Goal: Transaction & Acquisition: Purchase product/service

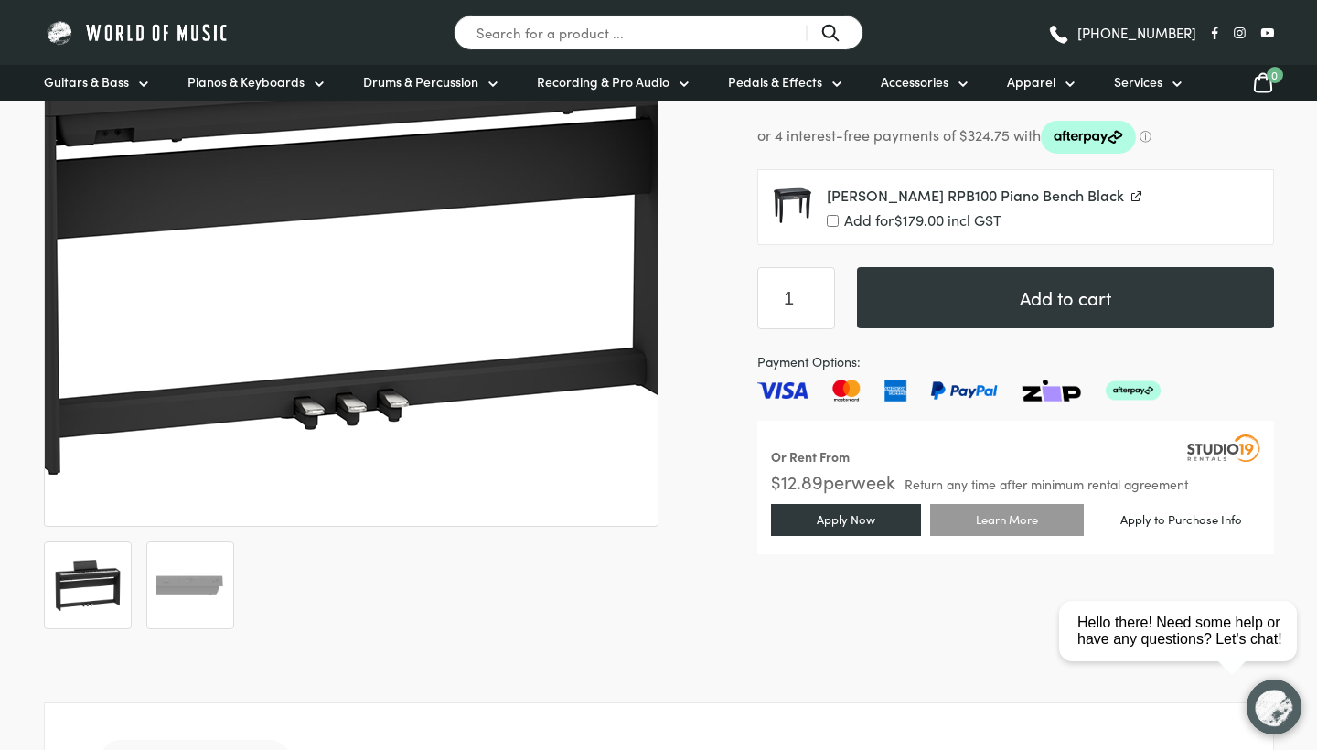
scroll to position [546, 0]
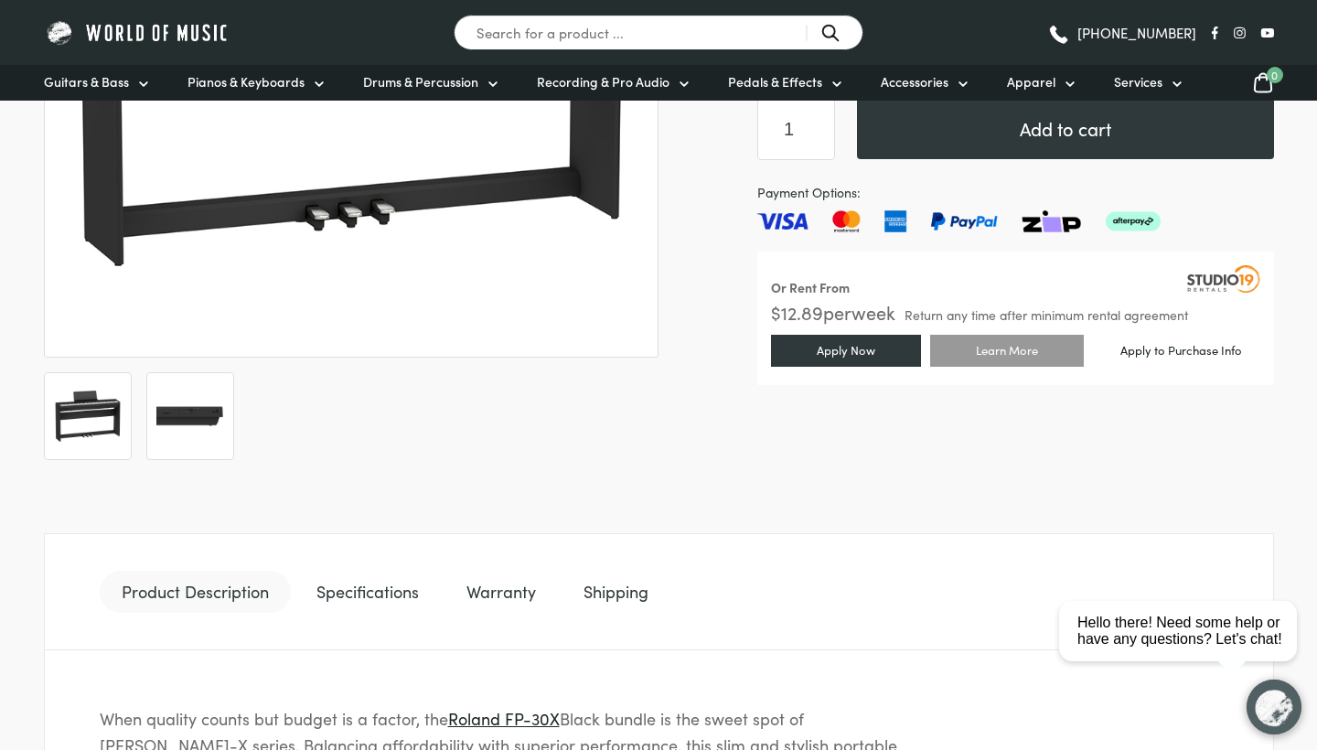
click at [207, 432] on img at bounding box center [190, 416] width 68 height 68
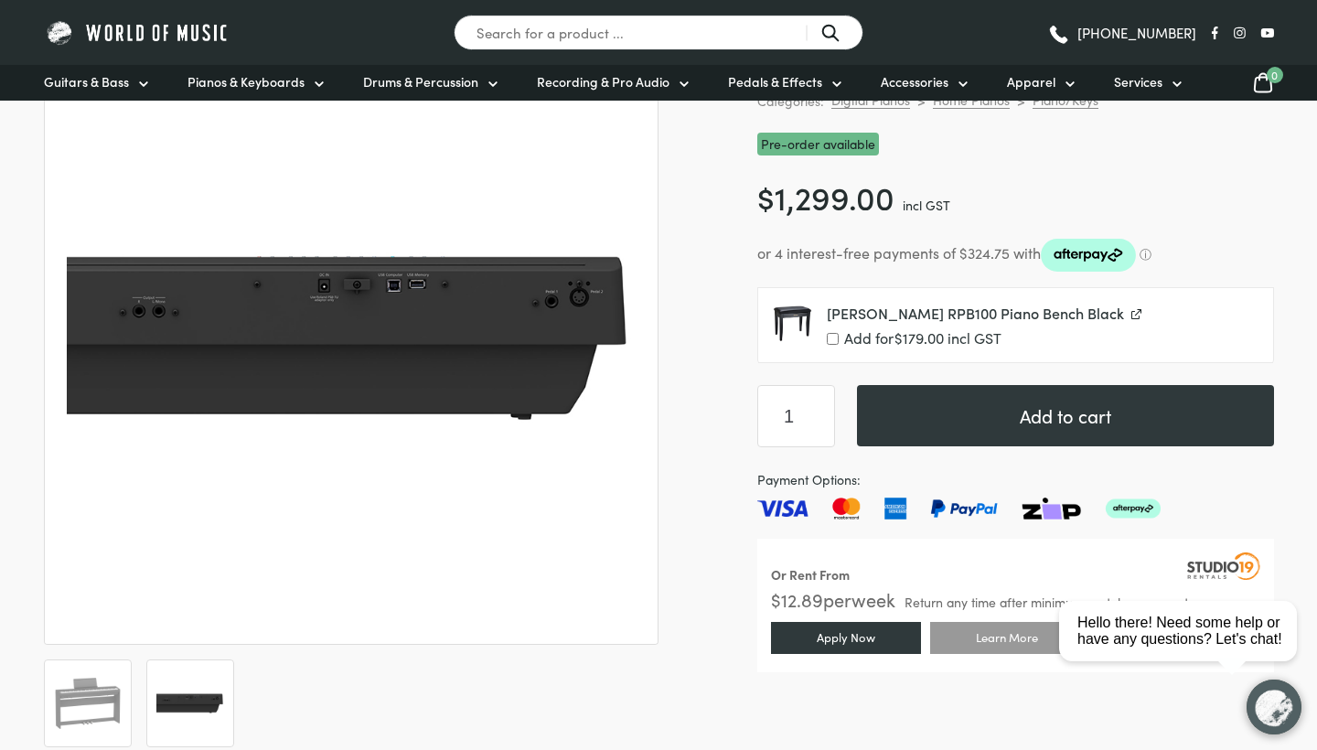
scroll to position [255, 0]
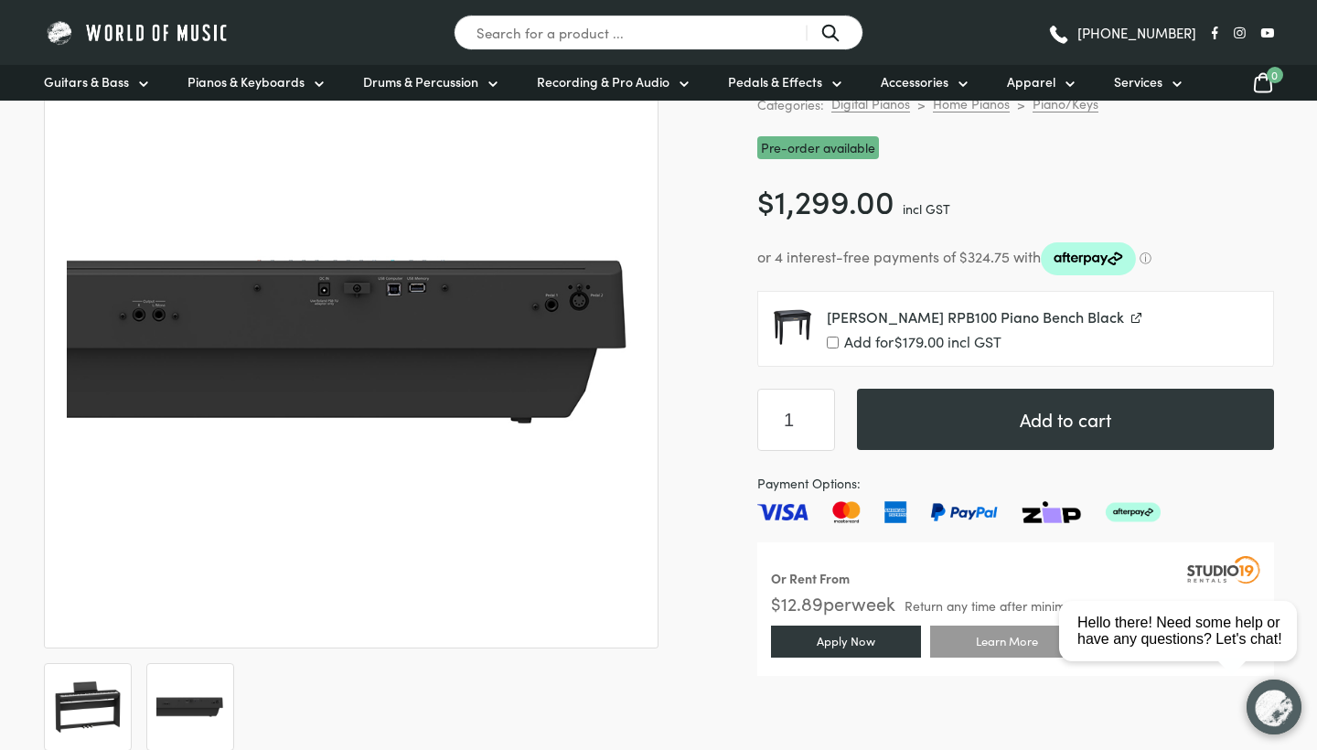
click at [100, 692] on img at bounding box center [88, 707] width 68 height 68
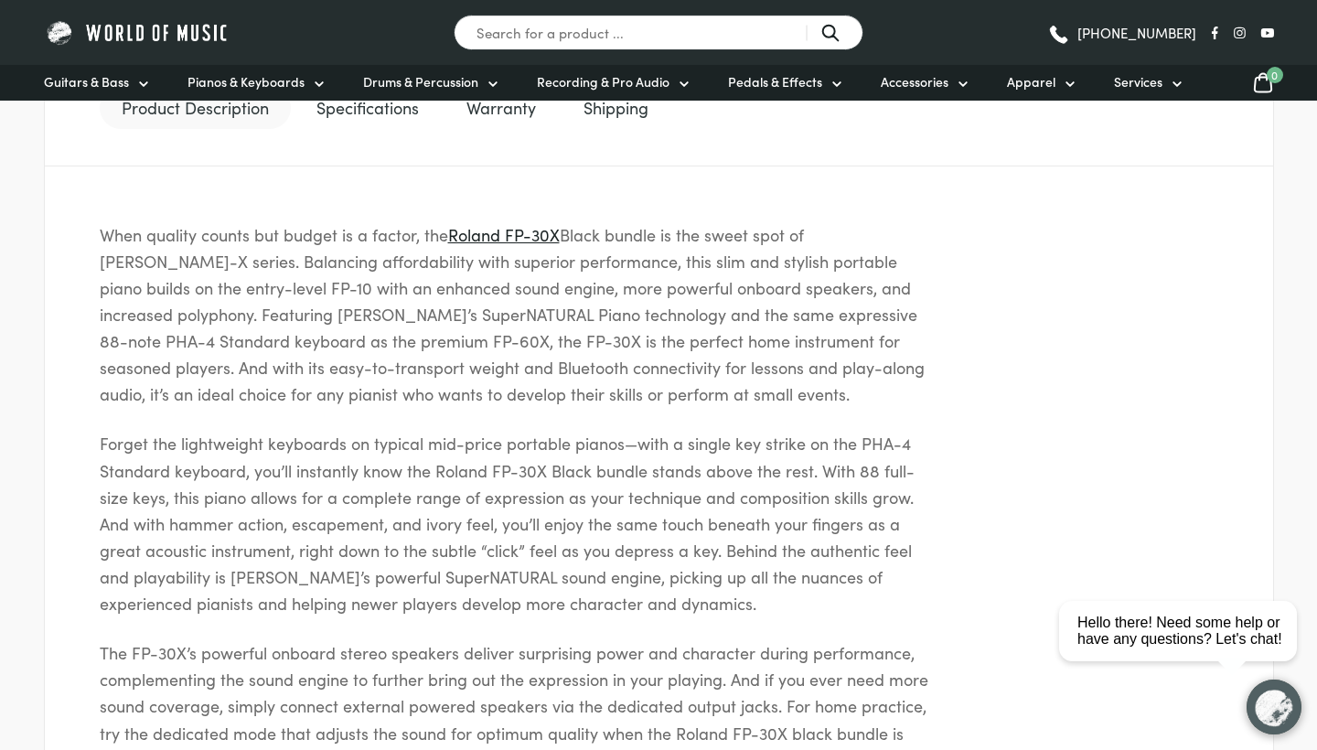
scroll to position [1049, 0]
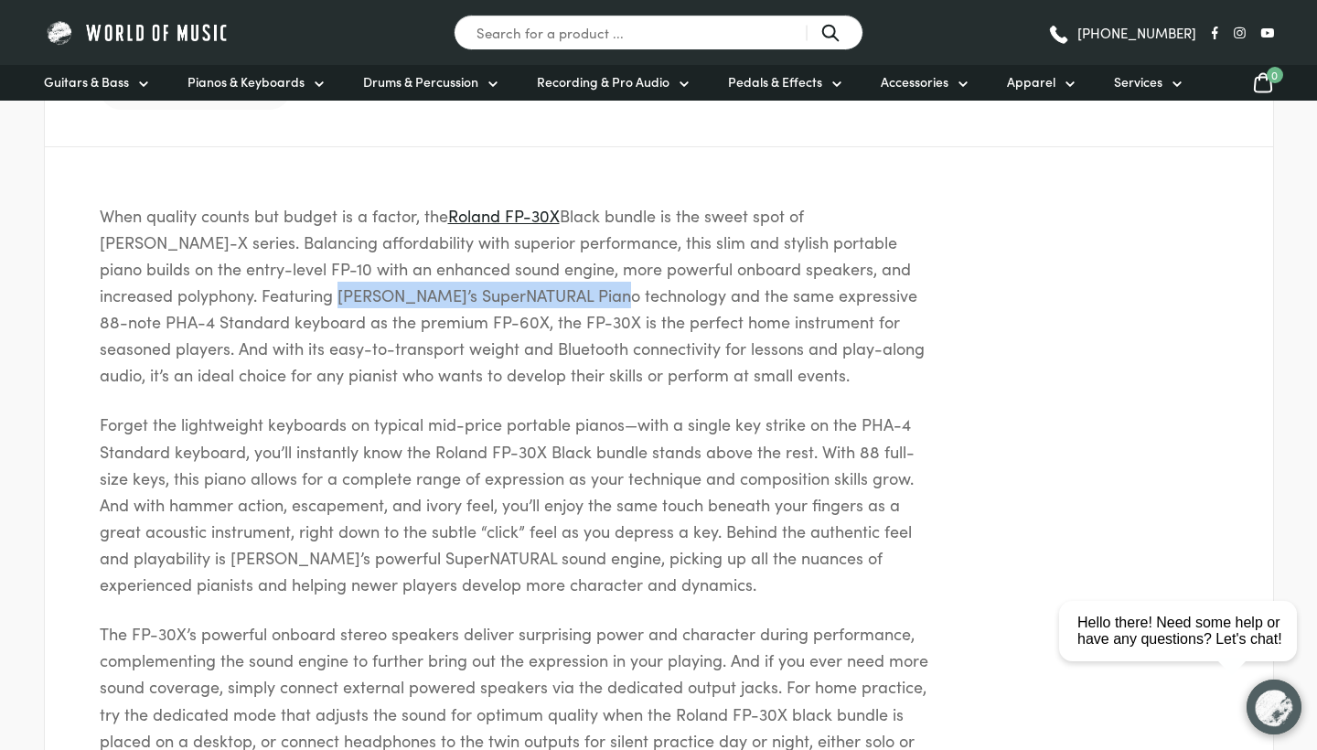
drag, startPoint x: 185, startPoint y: 302, endPoint x: 461, endPoint y: 299, distance: 276.1
click at [461, 298] on p "When quality counts but budget is a factor, the Roland FP-30X Black bundle is t…" at bounding box center [520, 295] width 841 height 187
click at [461, 299] on p "When quality counts but budget is a factor, the Roland FP-30X Black bundle is t…" at bounding box center [520, 295] width 841 height 187
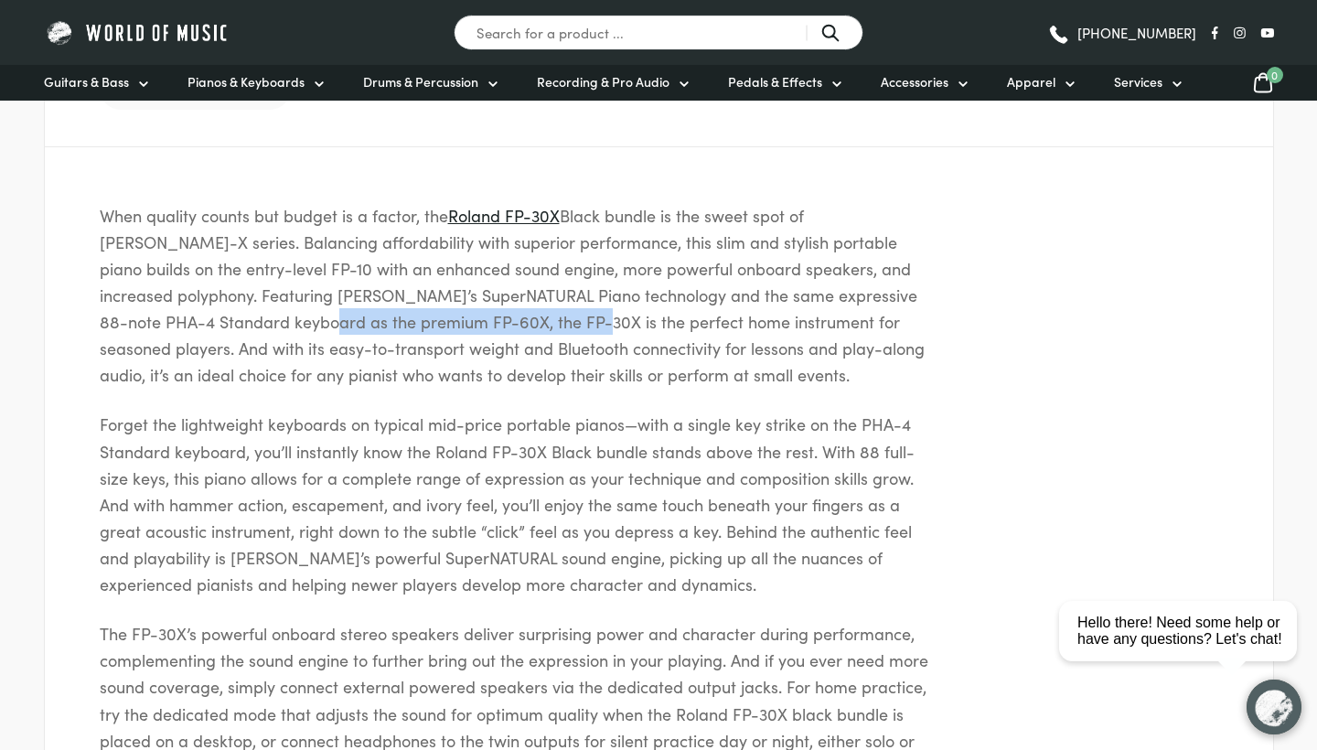
drag, startPoint x: 199, startPoint y: 322, endPoint x: 464, endPoint y: 318, distance: 265.2
click at [464, 318] on p "When quality counts but budget is a factor, the Roland FP-30X Black bundle is t…" at bounding box center [520, 295] width 841 height 187
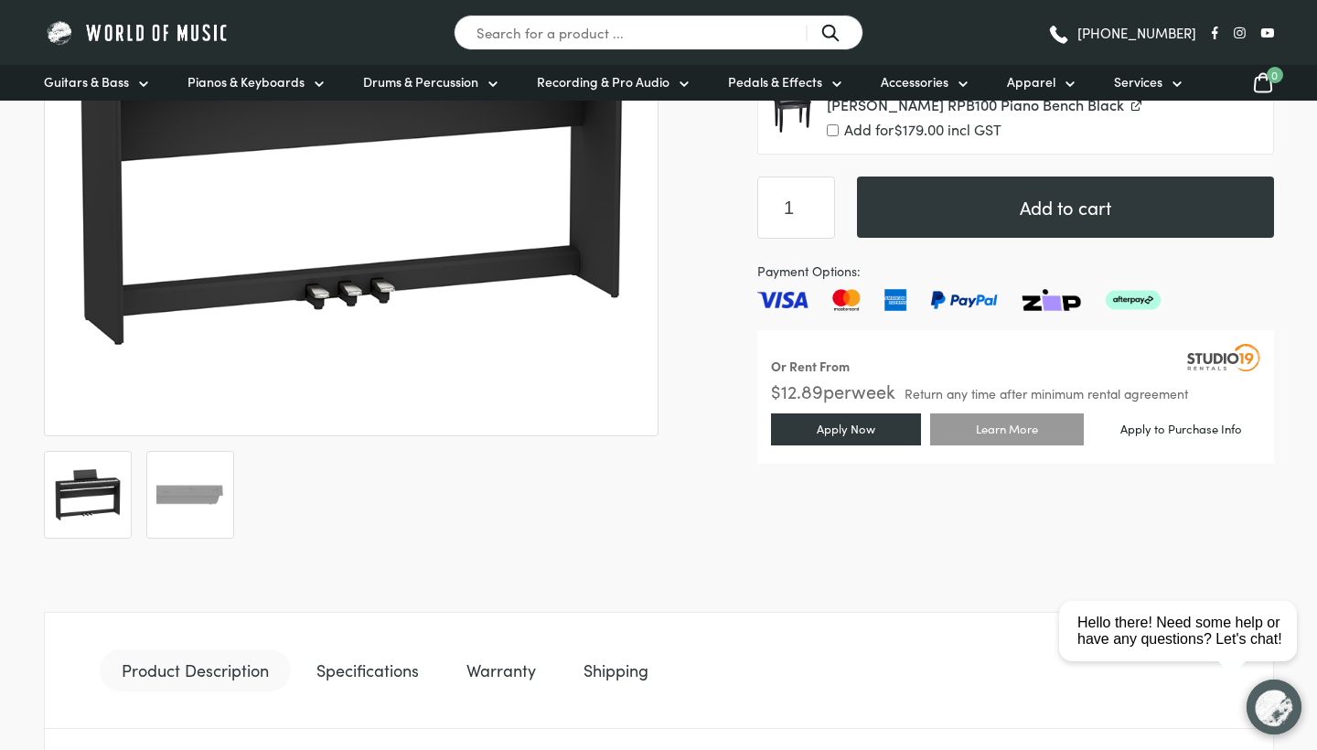
scroll to position [185, 0]
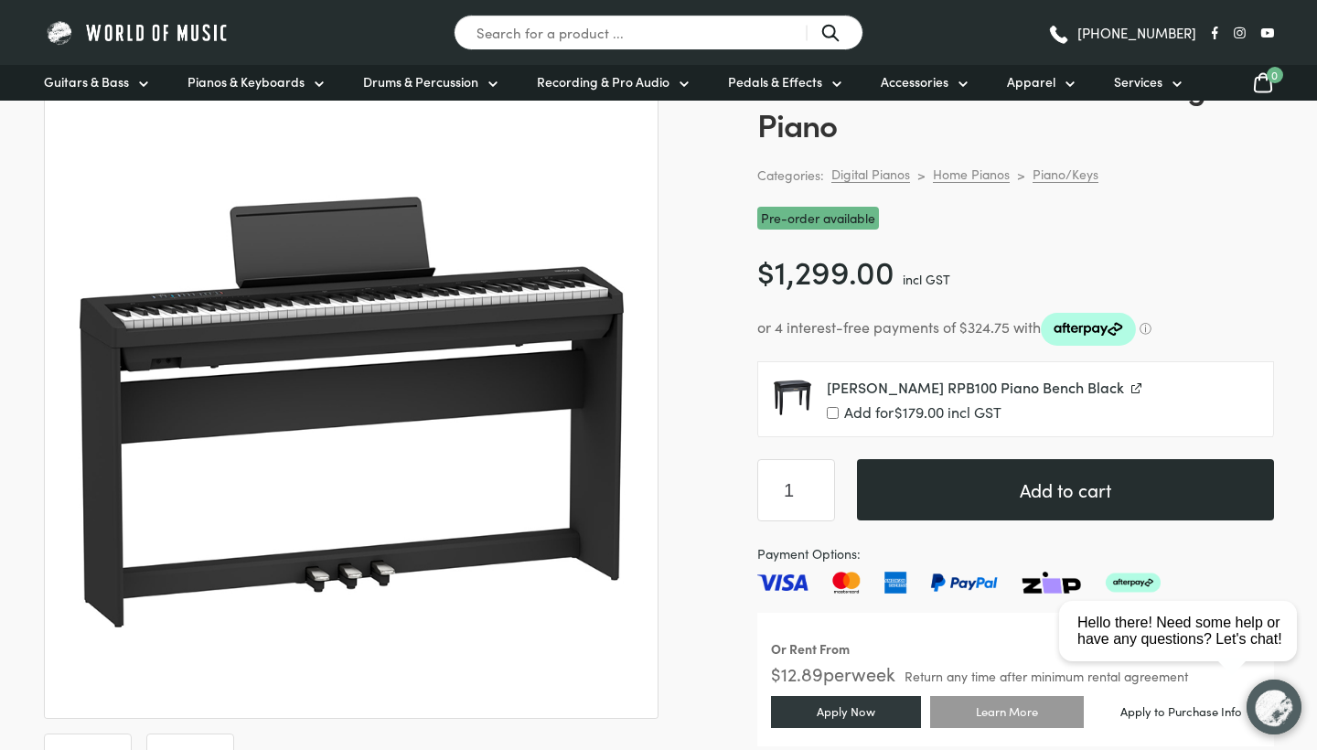
click at [991, 494] on button "Add to cart" at bounding box center [1065, 489] width 417 height 61
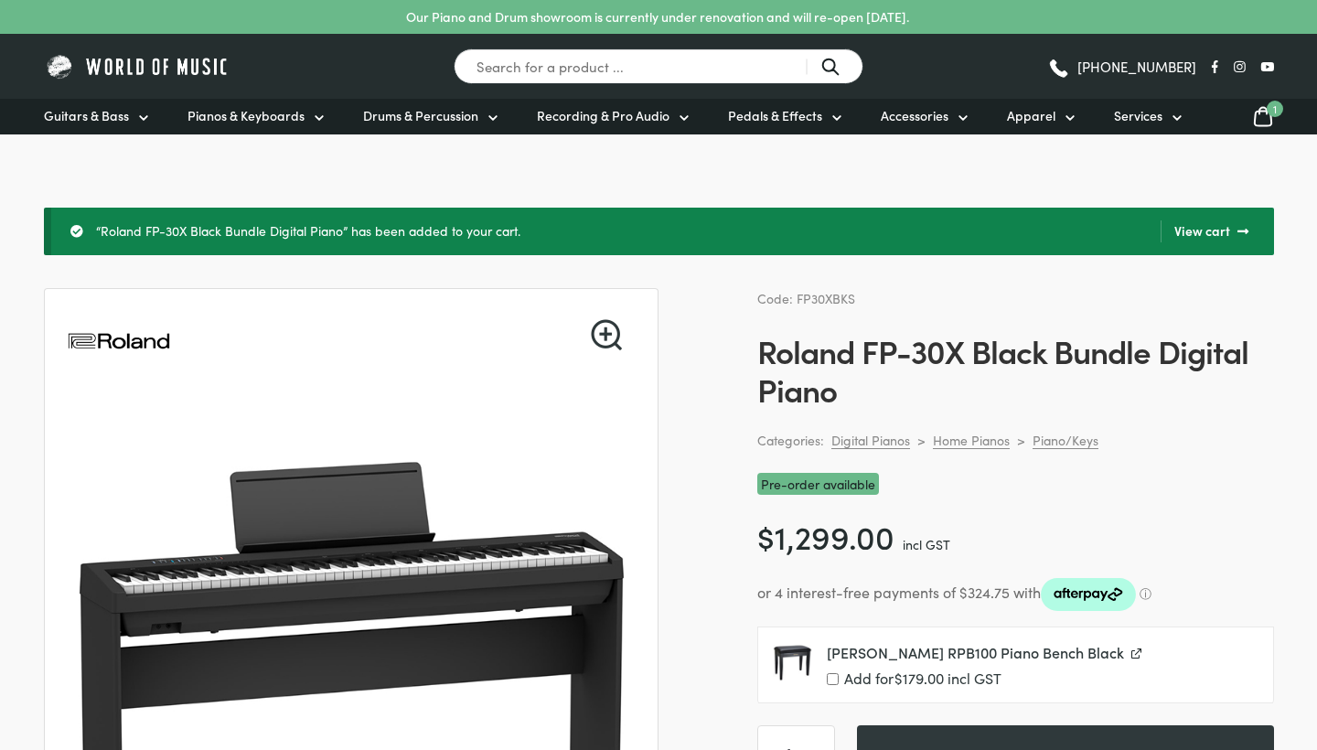
click at [1263, 116] on icon at bounding box center [1263, 116] width 22 height 23
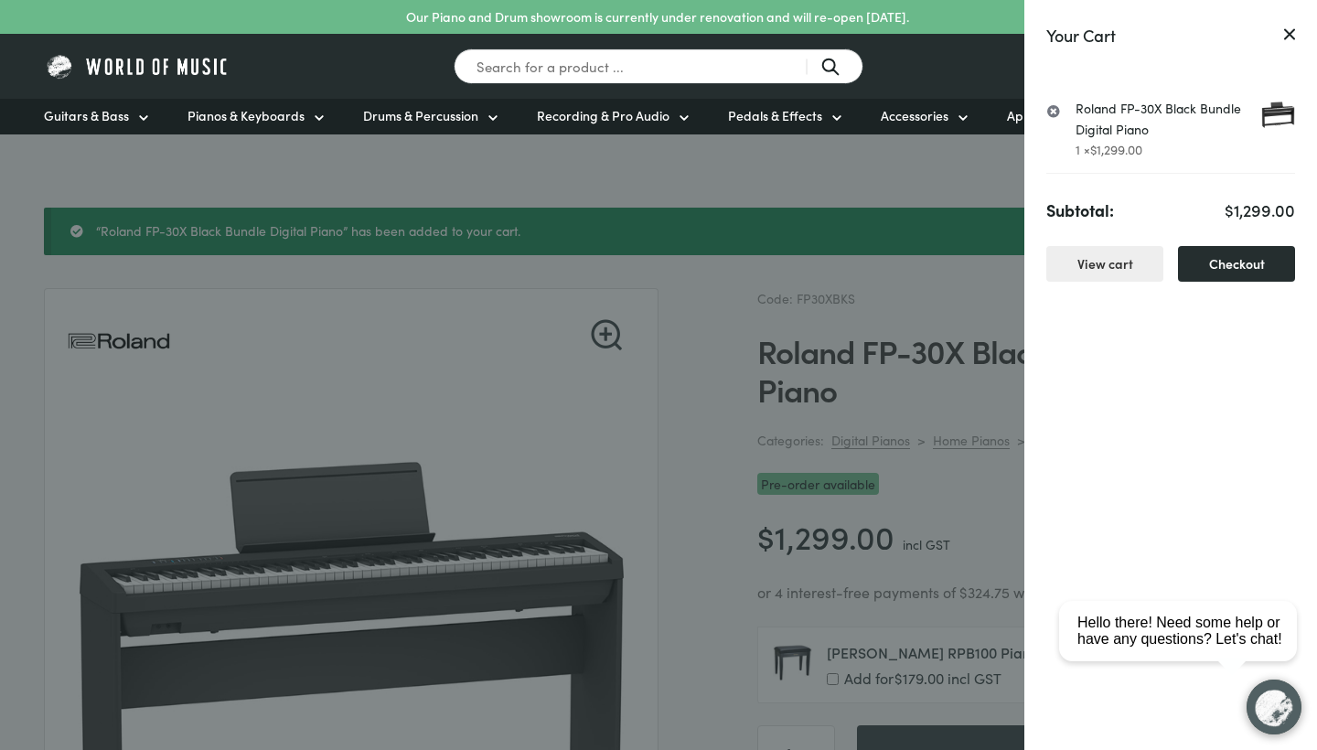
click at [1245, 271] on link "Checkout" at bounding box center [1236, 264] width 117 height 36
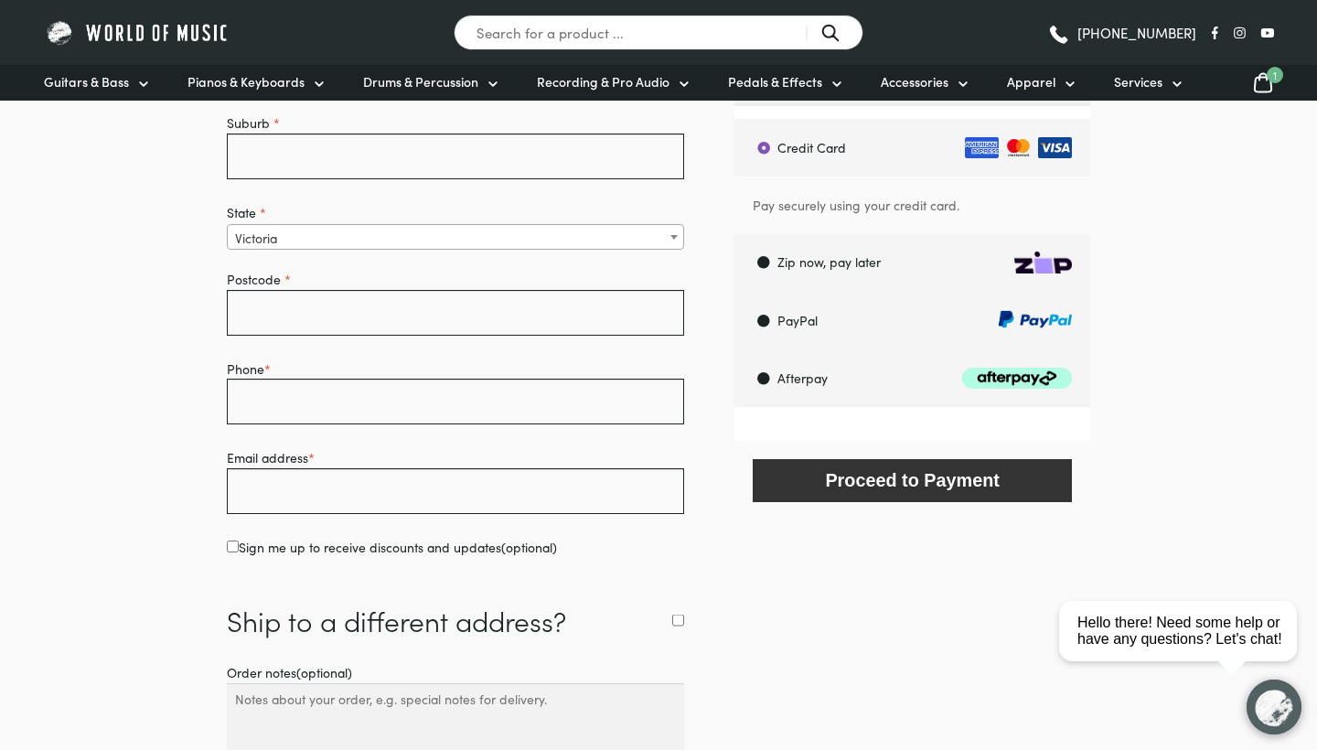
scroll to position [748, 0]
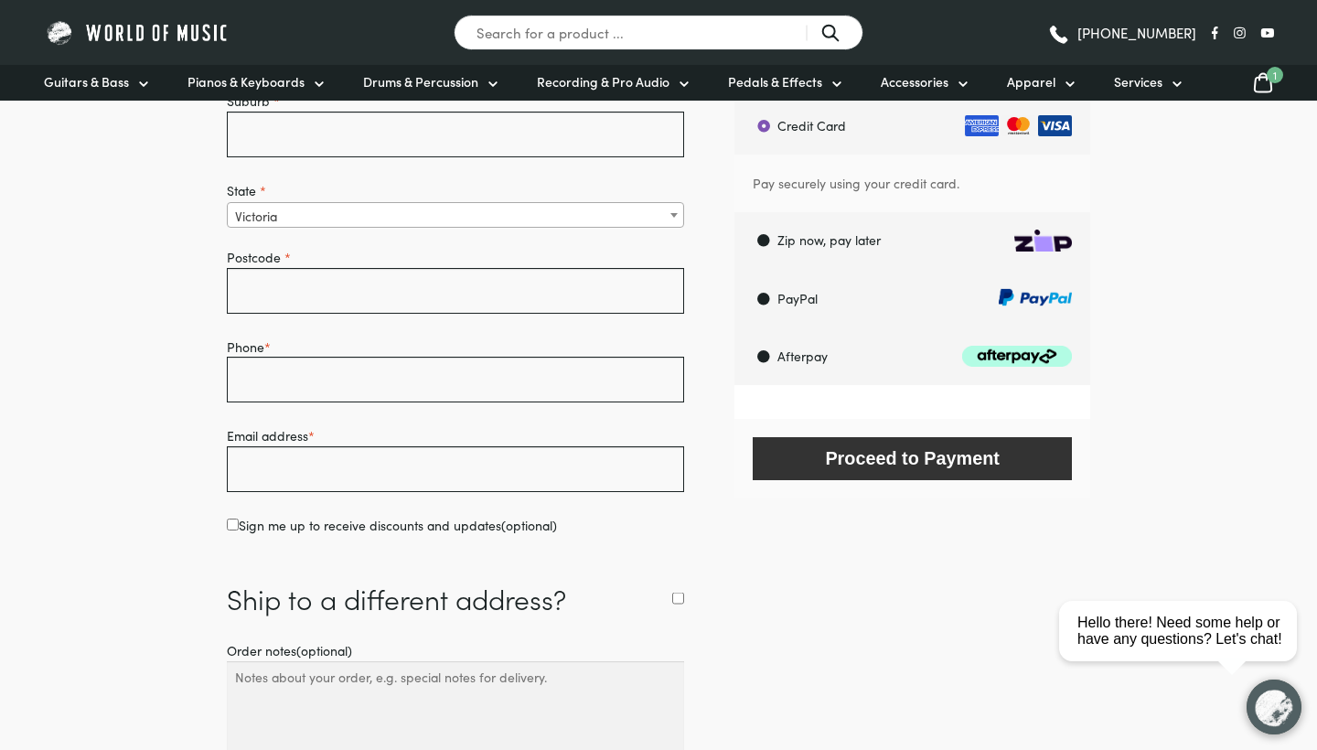
click at [674, 222] on span "State" at bounding box center [674, 215] width 18 height 24
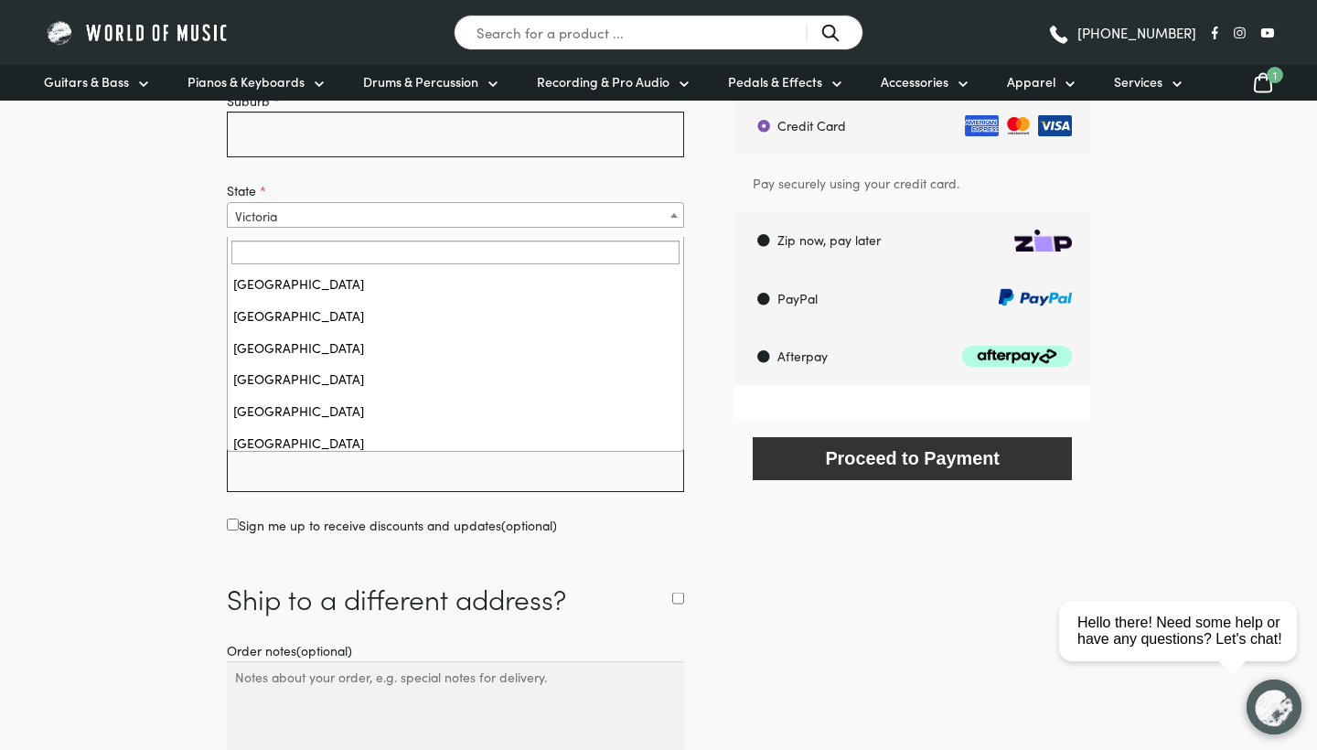
scroll to position [66, 0]
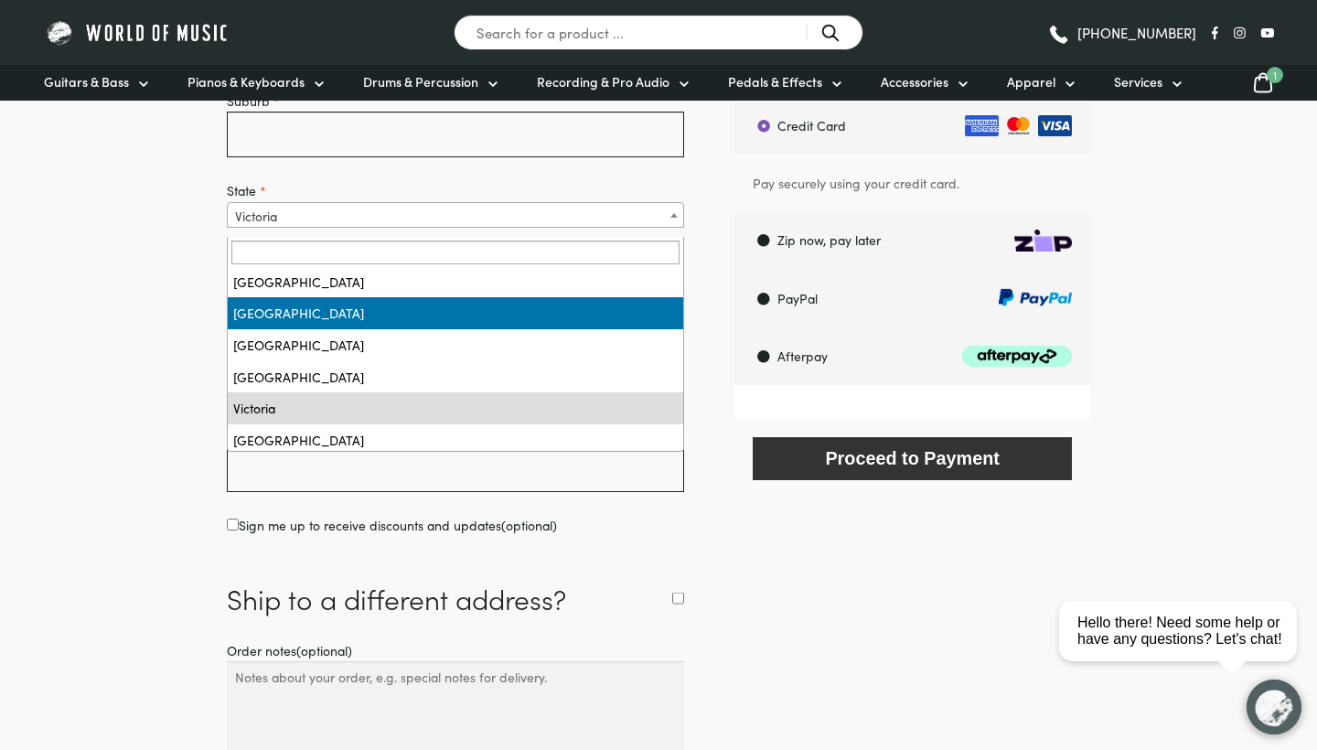
select select "QLD"
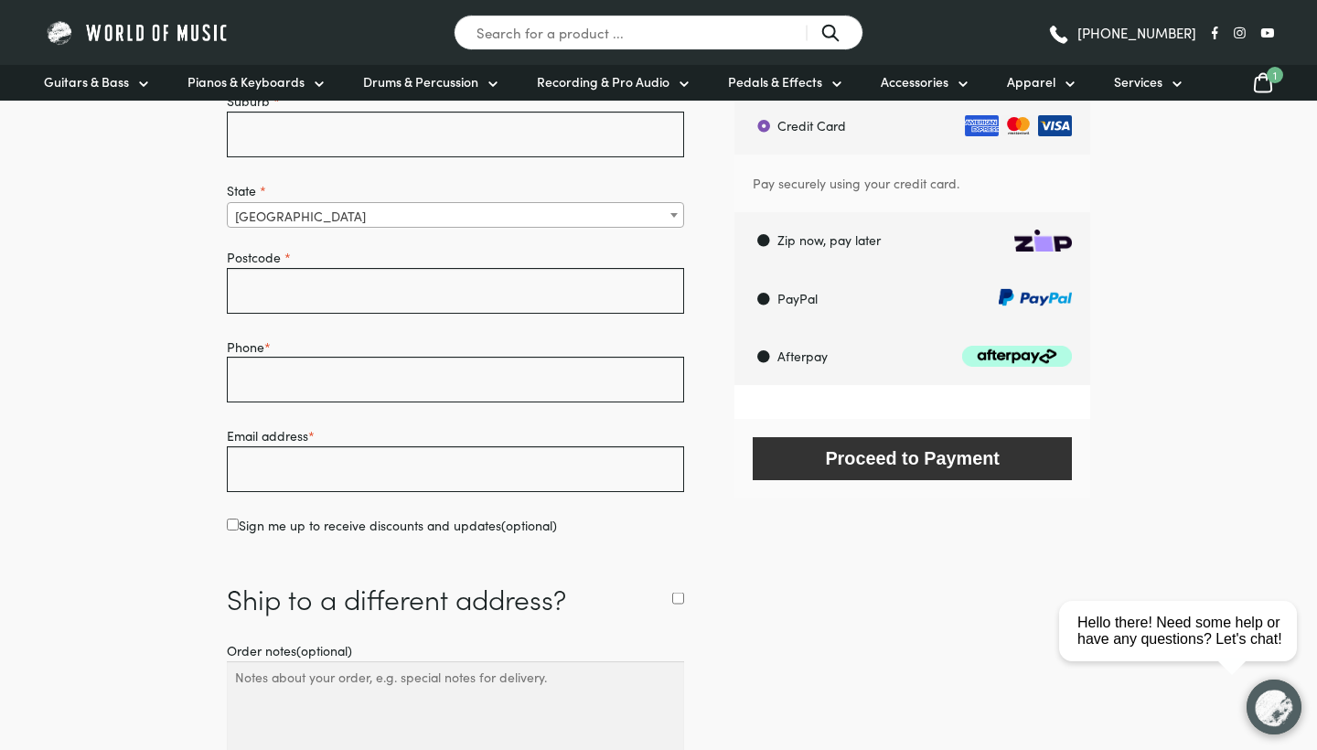
click at [674, 227] on span "State" at bounding box center [674, 215] width 18 height 24
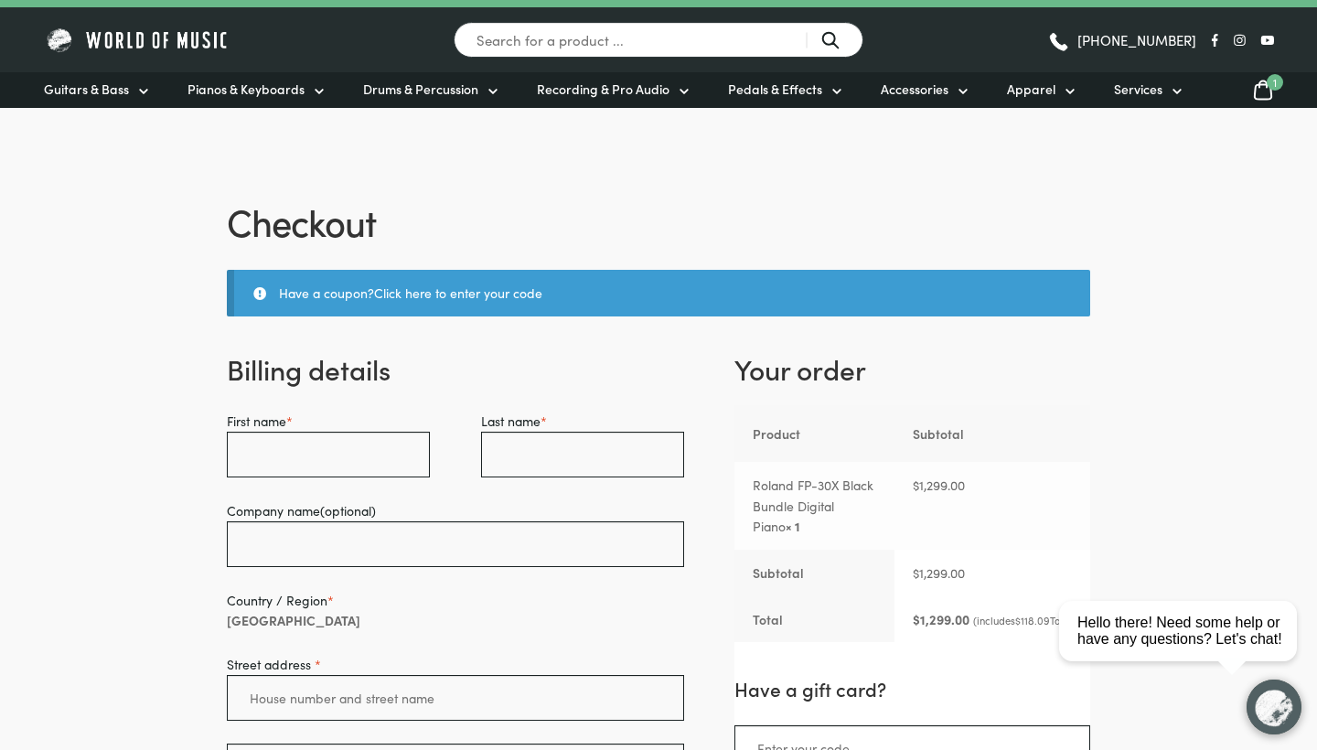
scroll to position [41, 0]
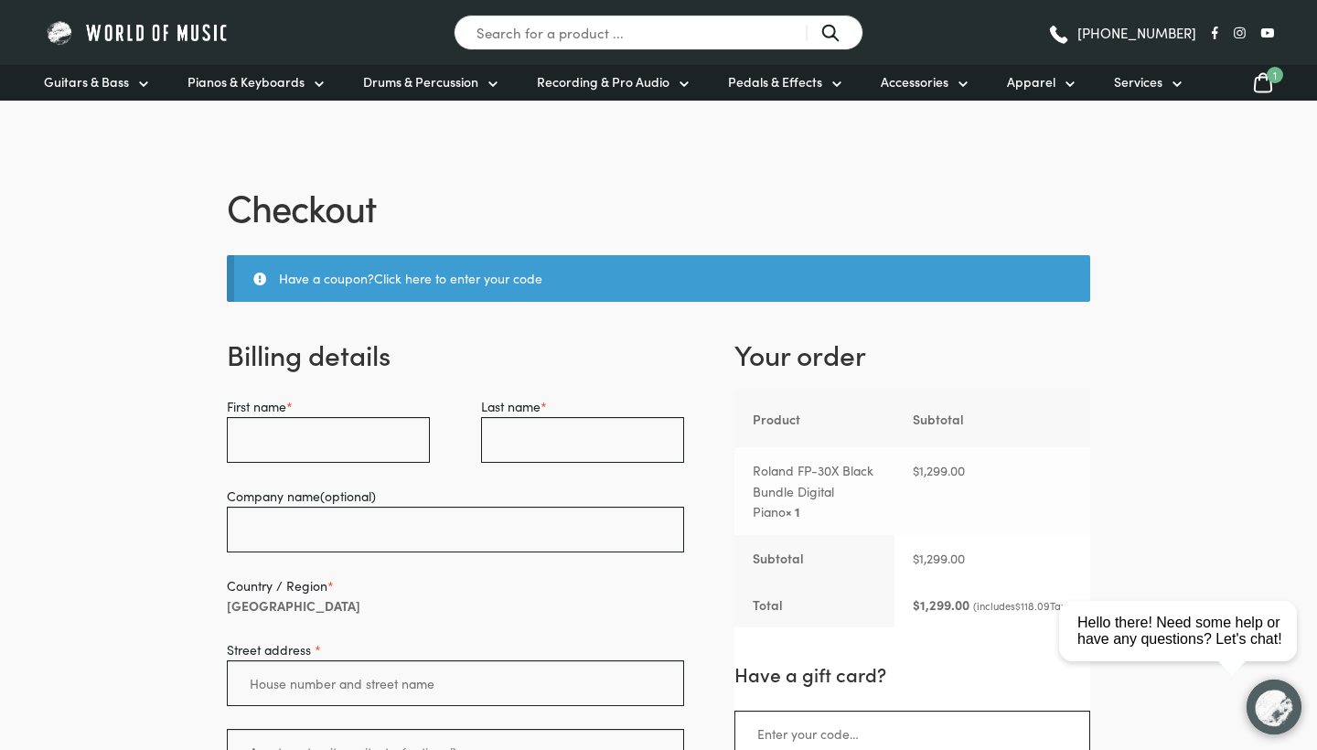
click at [1266, 88] on icon at bounding box center [1263, 82] width 22 height 23
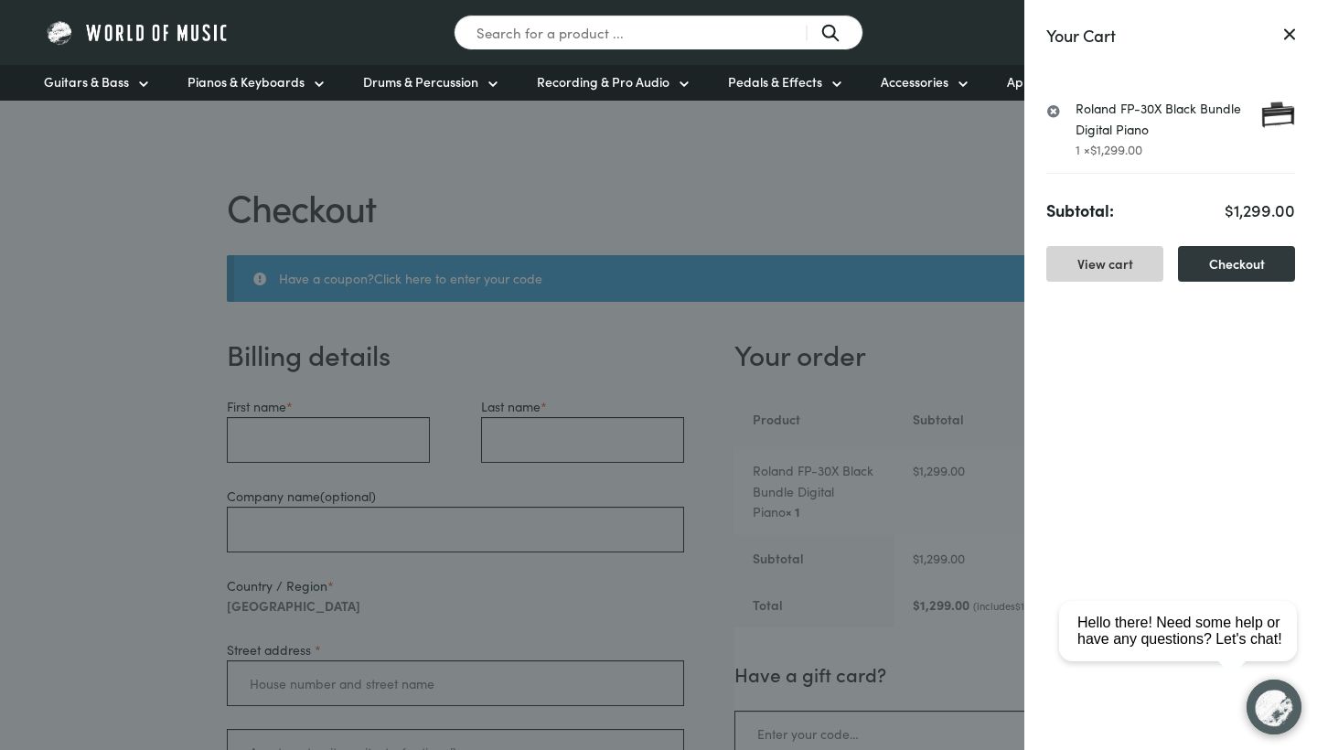
click at [1122, 272] on link "View cart" at bounding box center [1104, 264] width 117 height 36
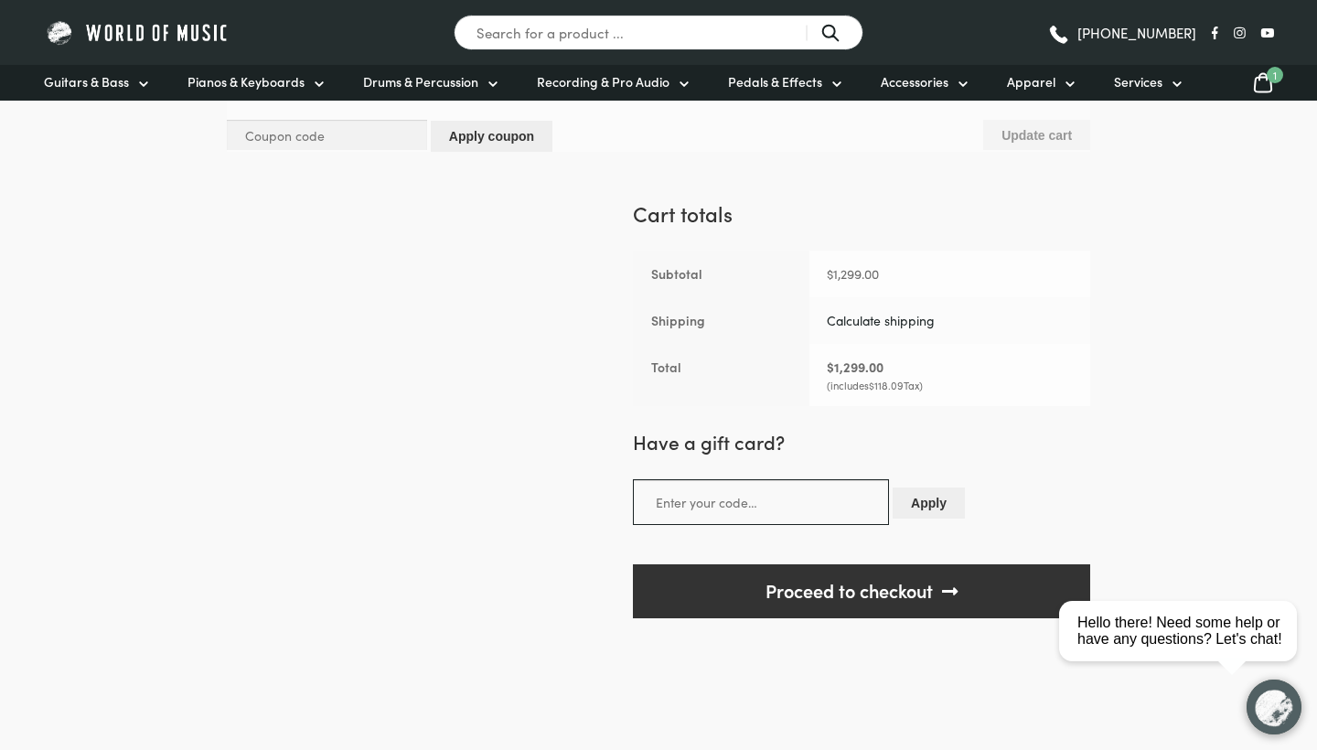
scroll to position [466, 0]
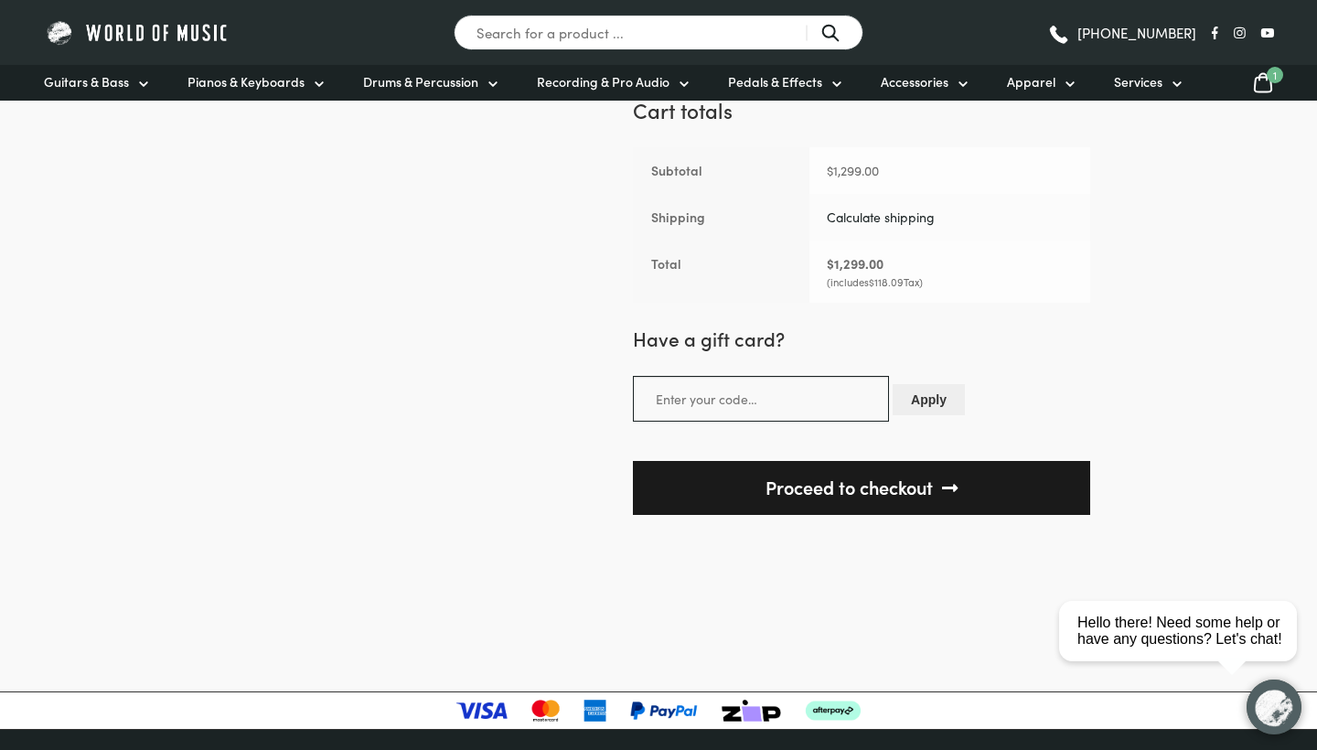
click at [898, 504] on link "Proceed to checkout" at bounding box center [861, 488] width 457 height 54
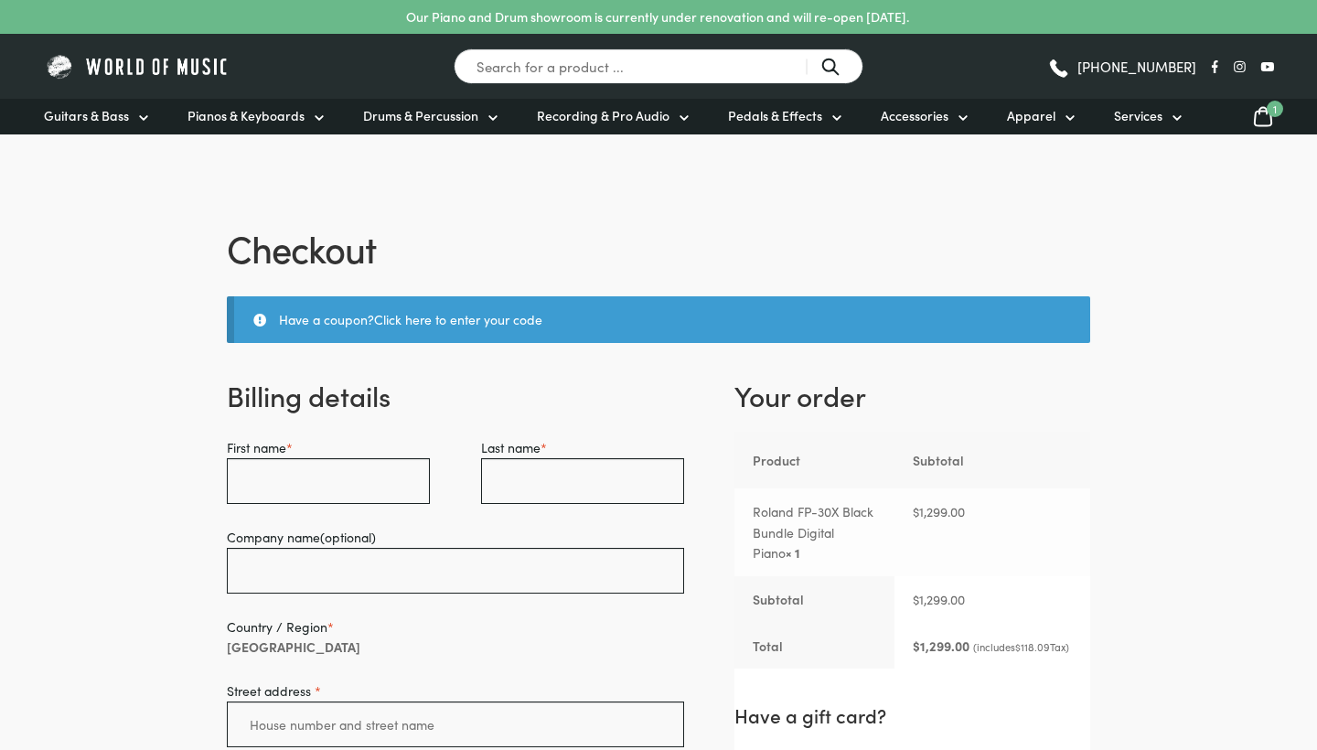
select select "VIC"
click at [1267, 111] on span "1" at bounding box center [1274, 109] width 16 height 16
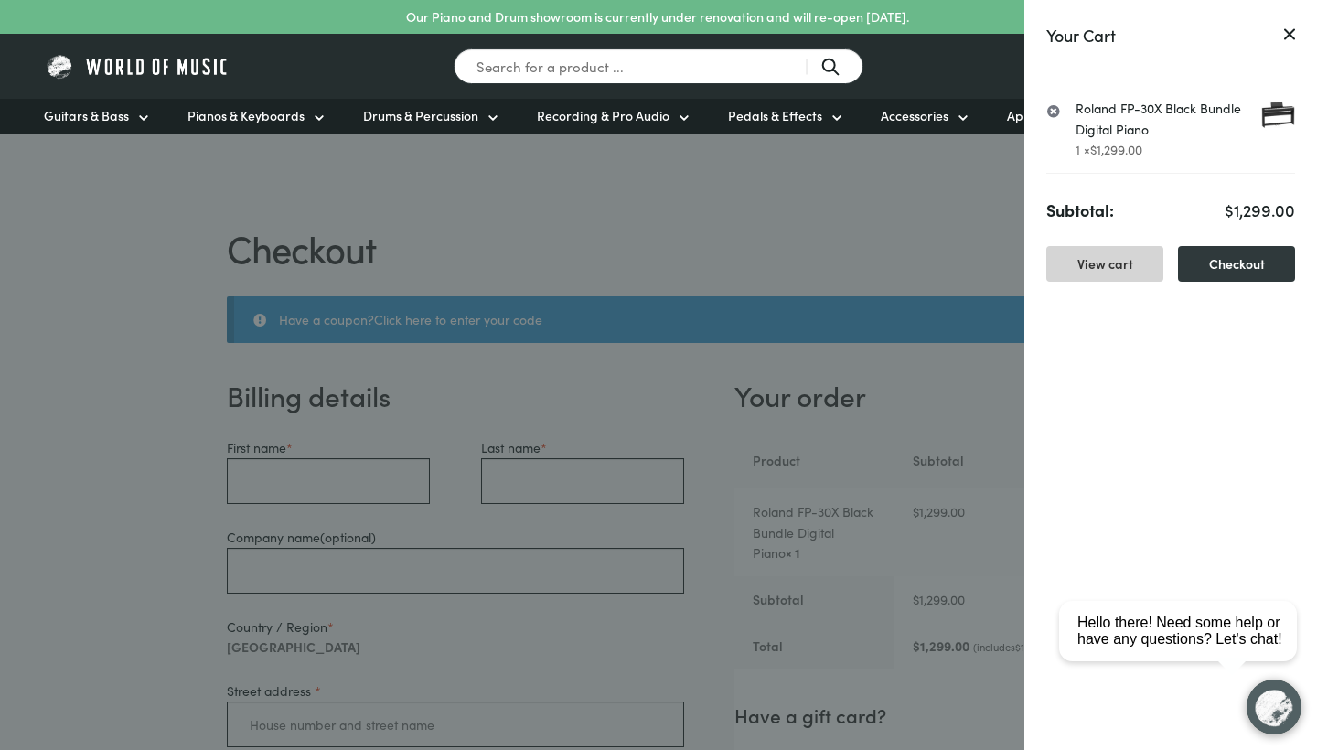
click at [1105, 273] on link "View cart" at bounding box center [1104, 264] width 117 height 36
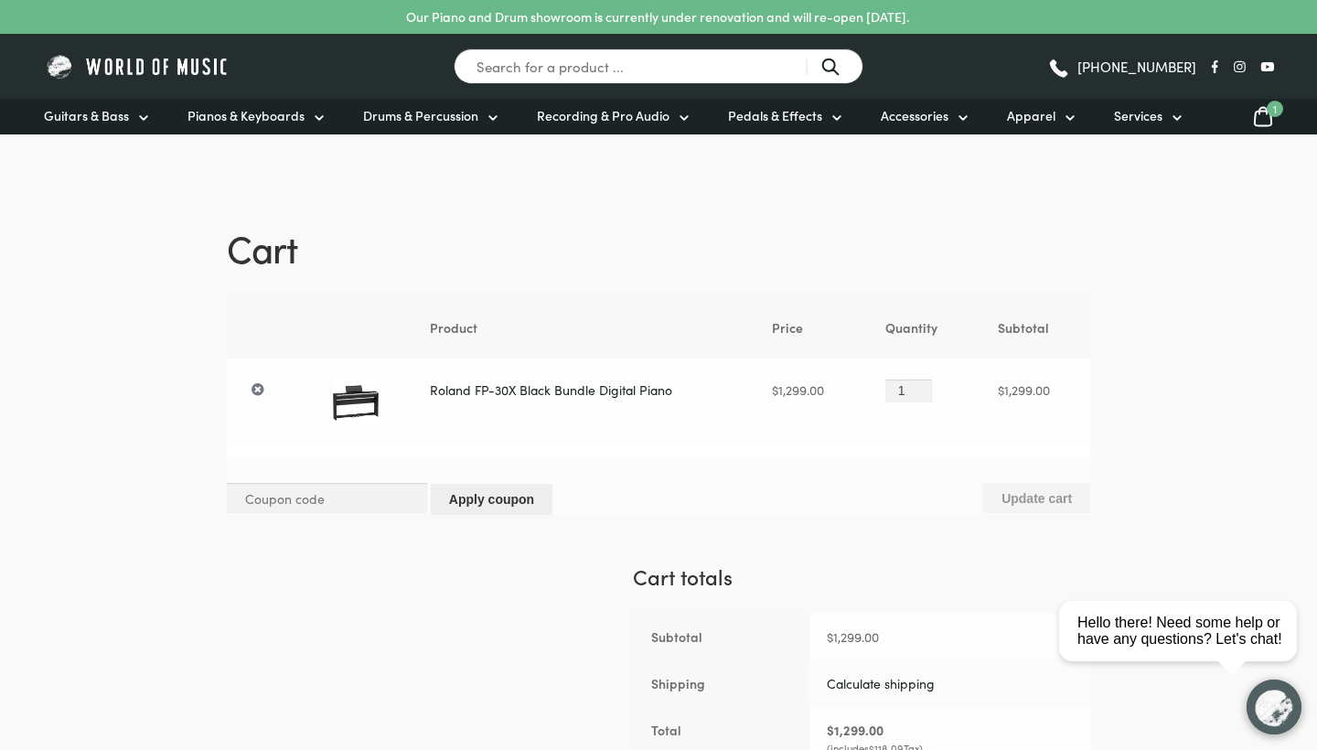
click at [514, 384] on link "Roland FP-30X Black Bundle Digital Piano" at bounding box center [551, 389] width 242 height 18
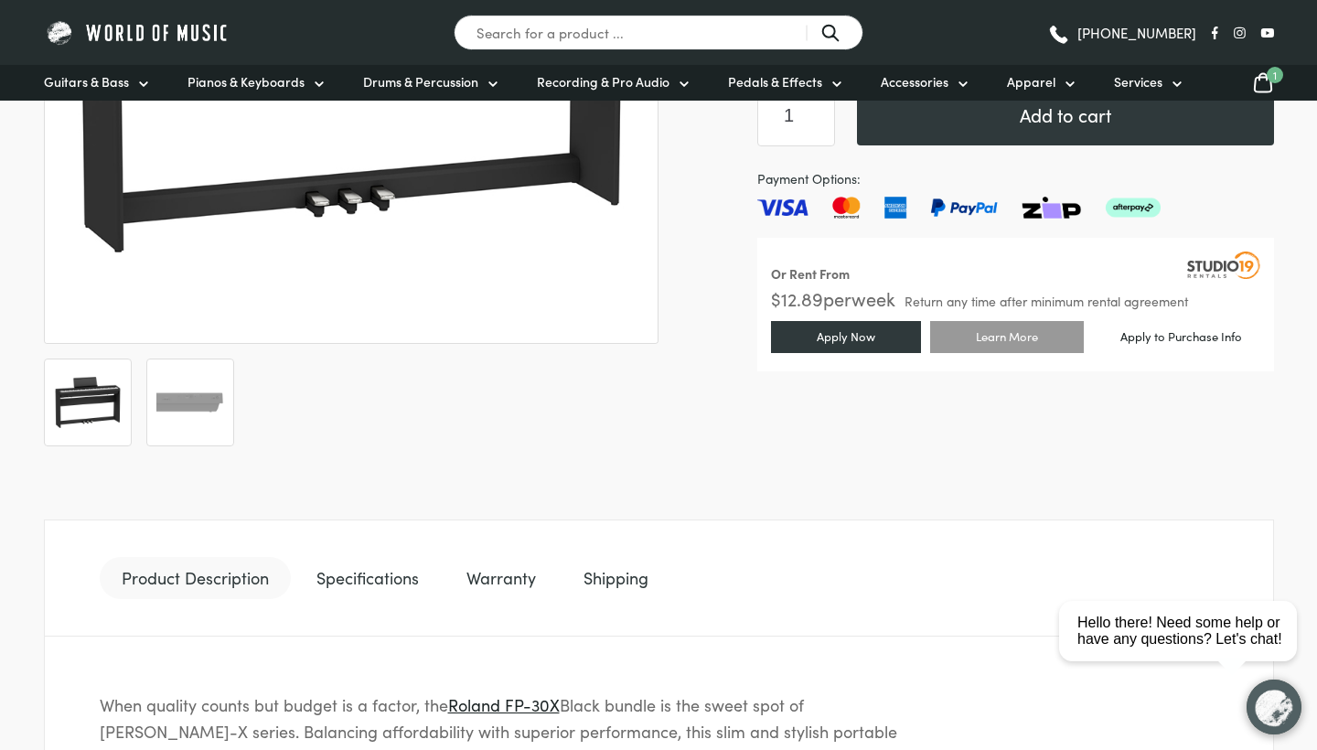
scroll to position [609, 0]
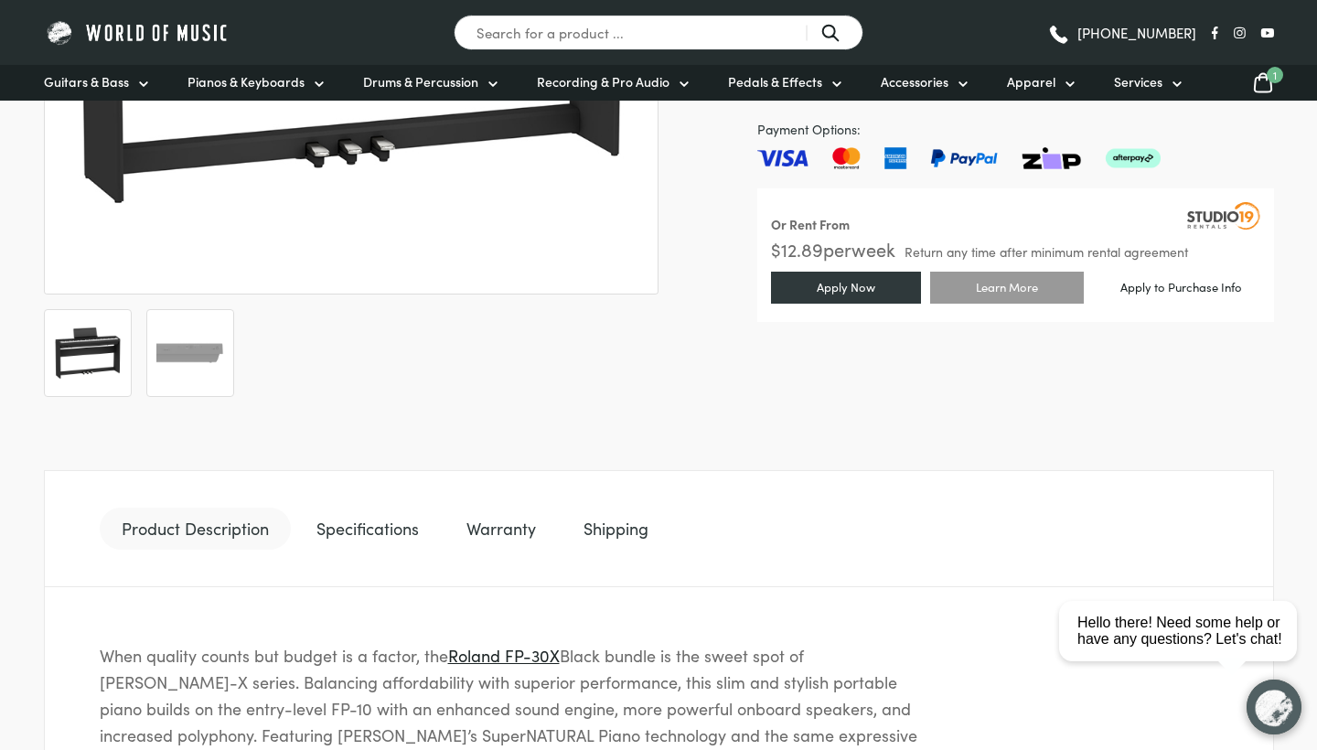
click at [620, 529] on link "Shipping" at bounding box center [615, 528] width 109 height 42
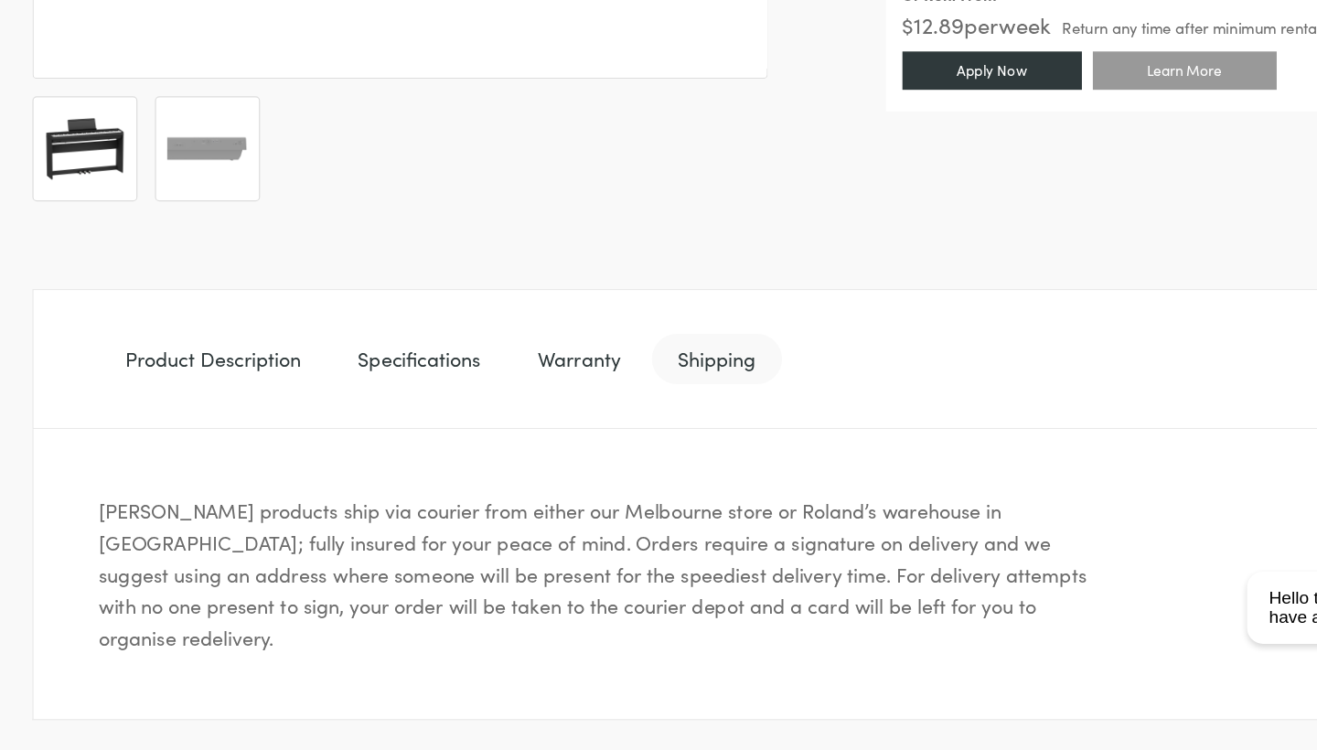
scroll to position [715, 0]
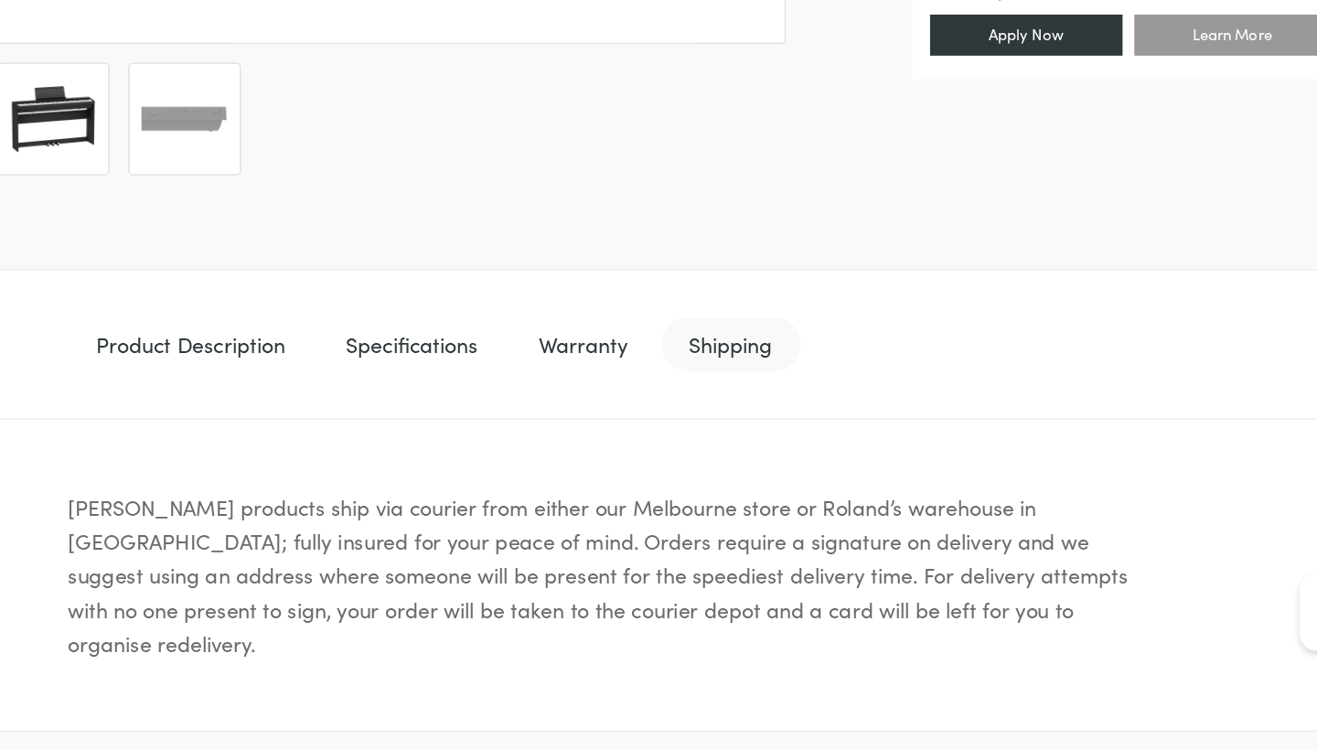
click at [444, 401] on link "Warranty" at bounding box center [500, 422] width 113 height 42
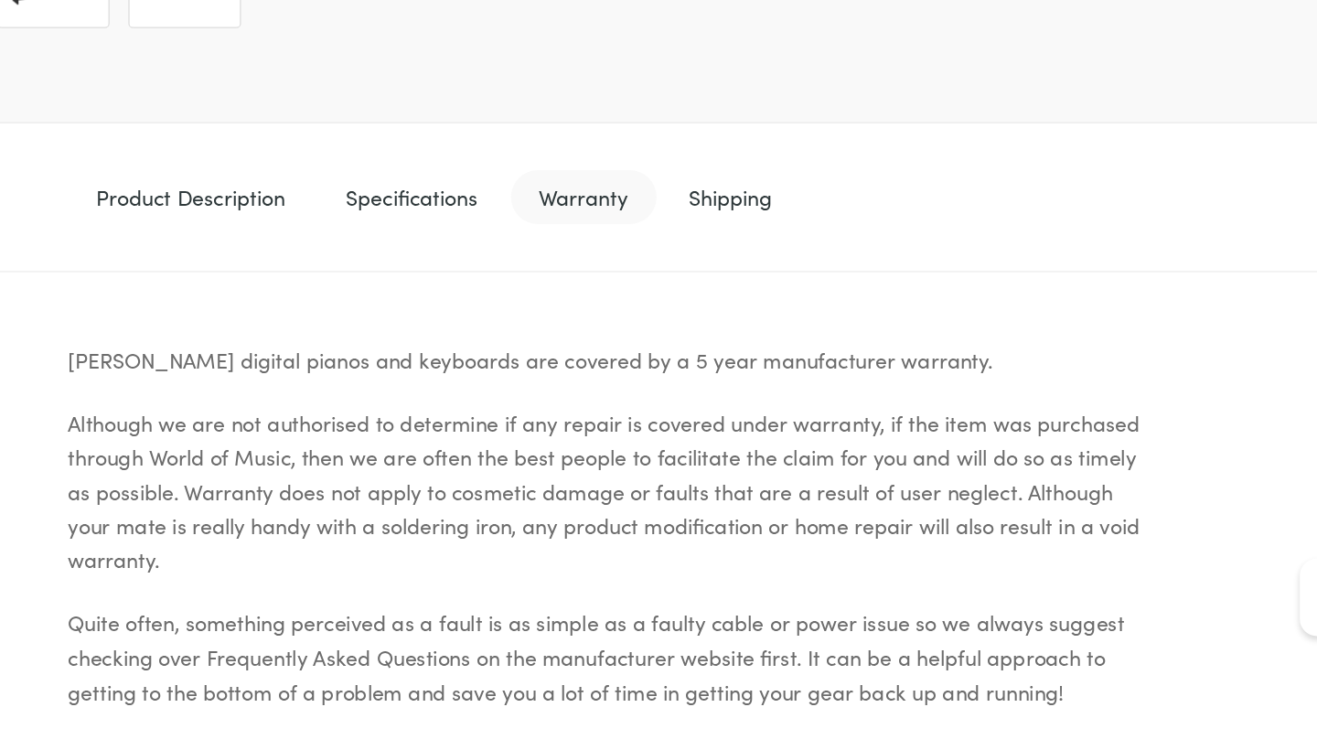
scroll to position [870, 0]
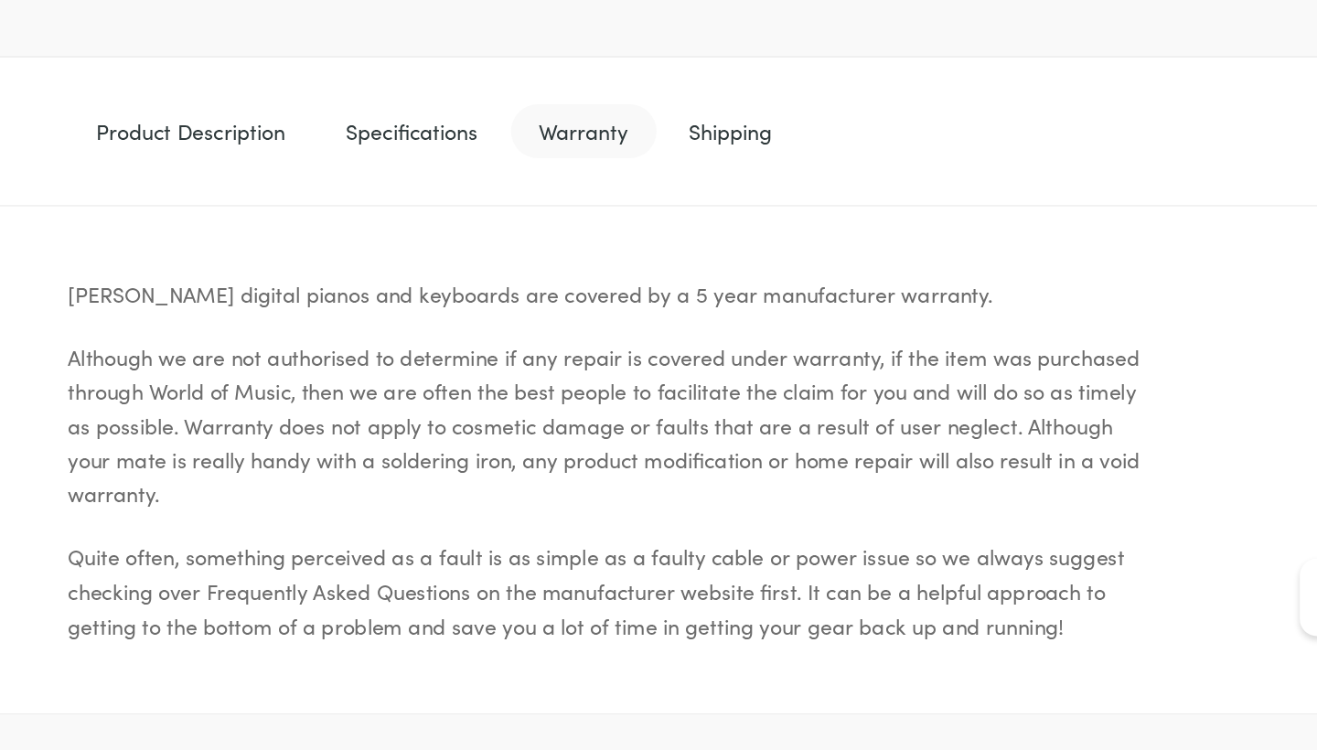
click at [787, 136] on div "Product Description Specifications Warranty Shipping When quality counts but bu…" at bounding box center [659, 465] width 1230 height 659
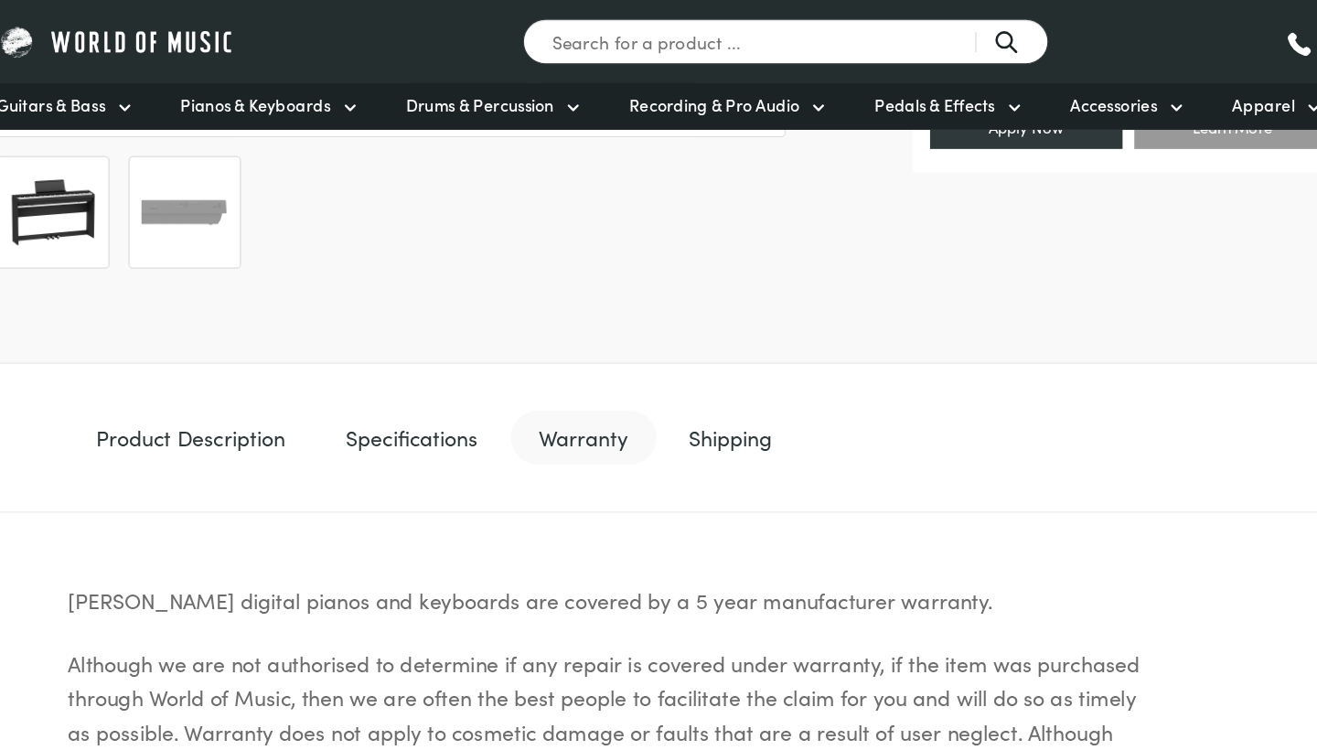
scroll to position [787, 0]
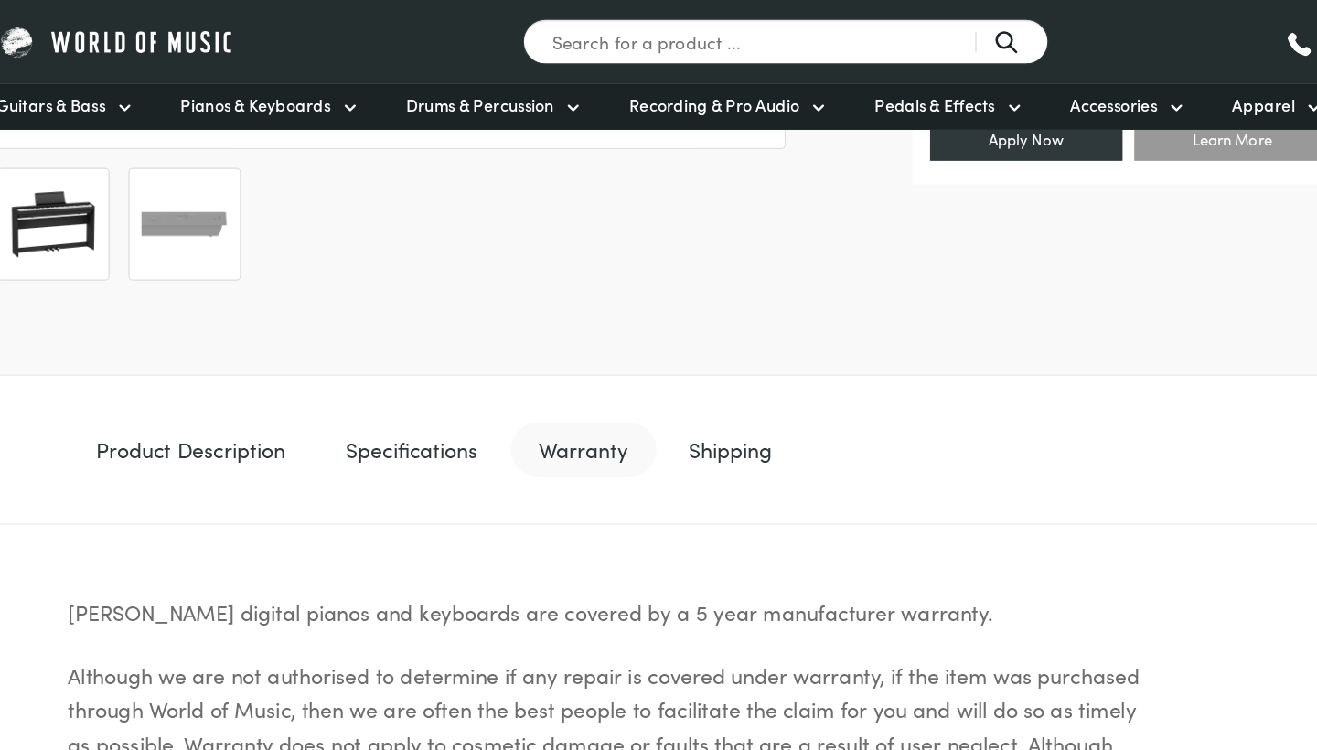
click at [320, 362] on link "Specifications" at bounding box center [367, 350] width 146 height 42
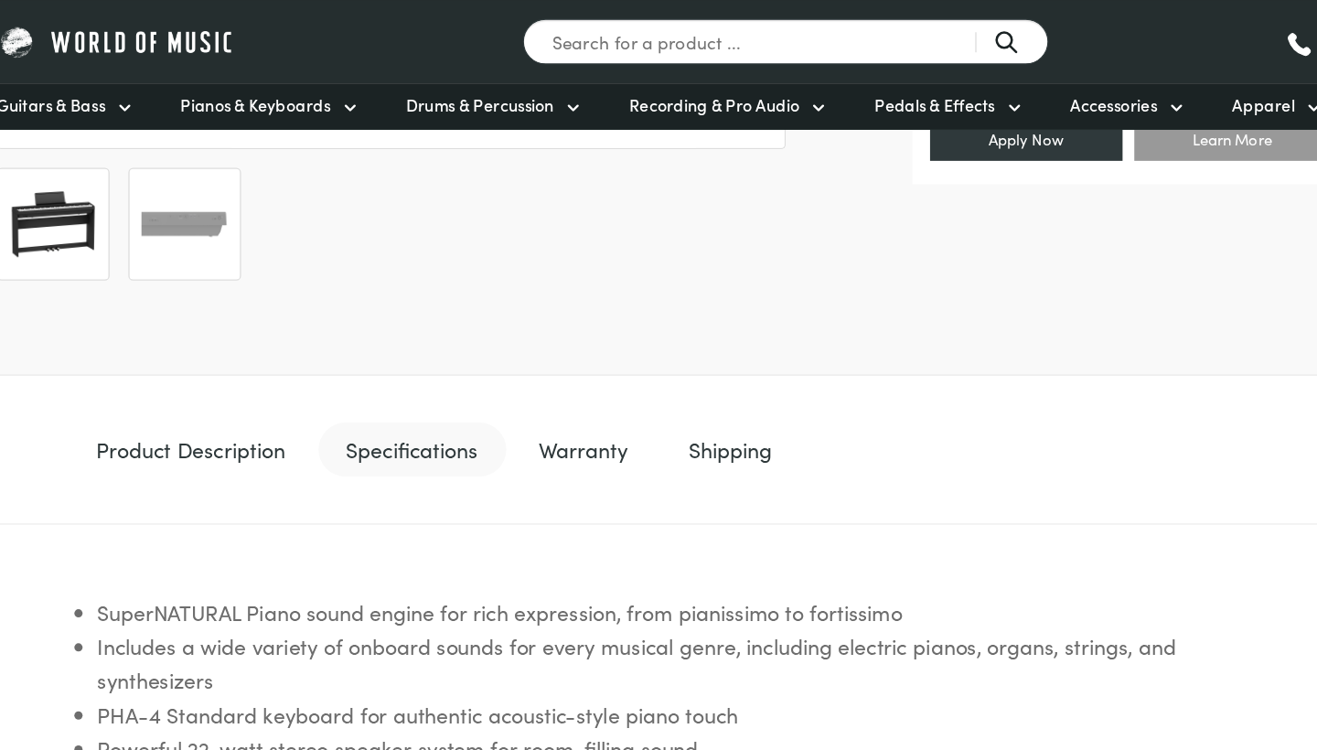
click at [331, 360] on link "Specifications" at bounding box center [367, 350] width 146 height 42
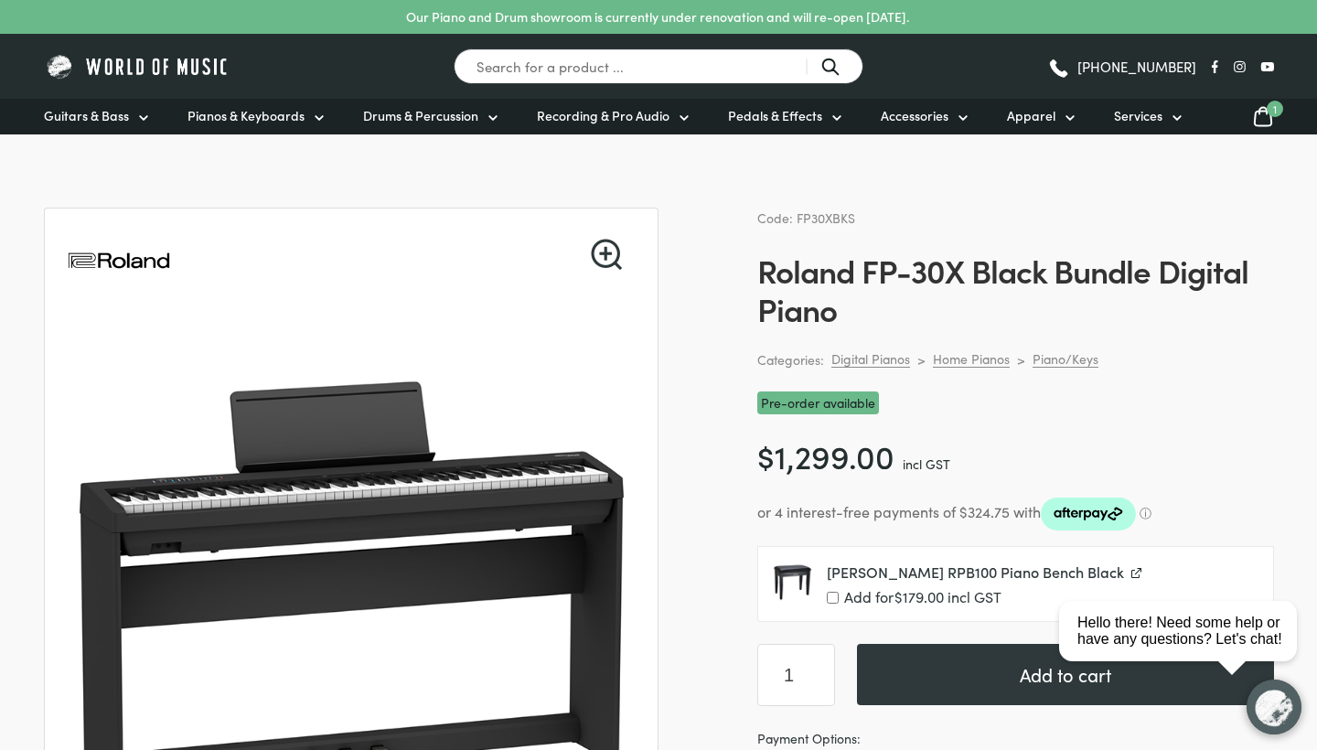
scroll to position [0, 0]
